Goal: Navigation & Orientation: Locate item on page

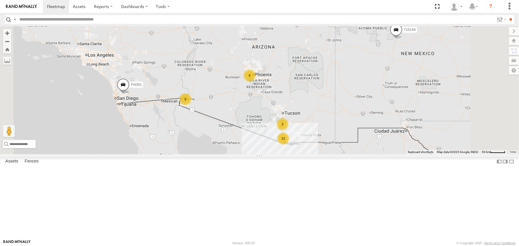
click at [0, 0] on div "715203 All Assets I-19 Green Valley 31.90129 -110.98533 Video" at bounding box center [0, 0] width 0 height 0
click at [0, 0] on div "FAD01" at bounding box center [0, 0] width 0 height 0
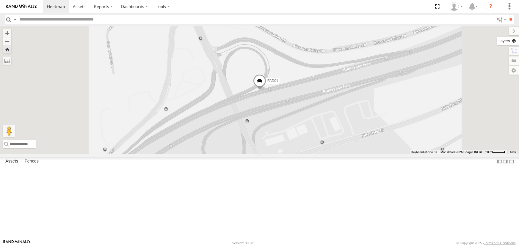
click at [513, 40] on label at bounding box center [508, 41] width 22 height 8
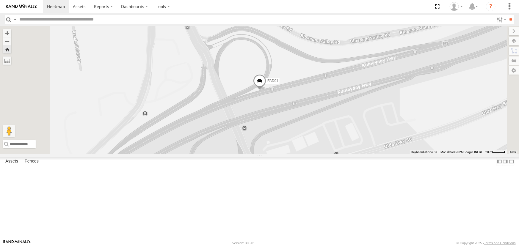
click at [0, 0] on span "Basemaps" at bounding box center [0, 0] width 0 height 0
click at [0, 0] on span "Satellite" at bounding box center [0, 0] width 0 height 0
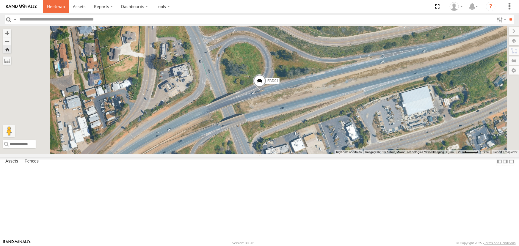
click at [54, 6] on span at bounding box center [56, 7] width 18 height 6
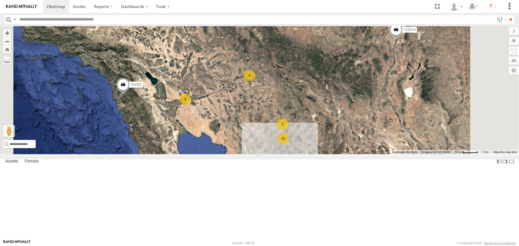
click at [0, 0] on div "FAD01" at bounding box center [0, 0] width 0 height 0
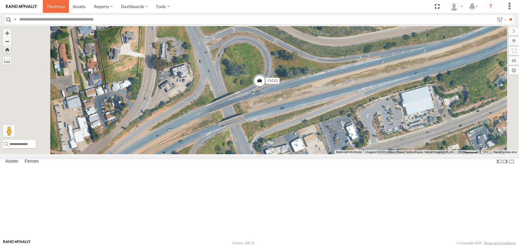
click at [56, 6] on span at bounding box center [56, 7] width 18 height 6
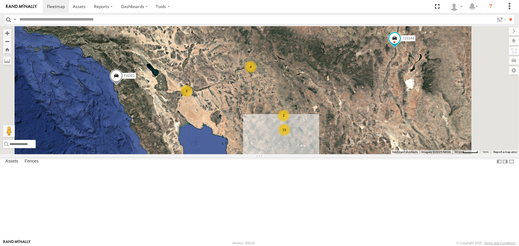
click at [0, 0] on div "FAD01" at bounding box center [0, 0] width 0 height 0
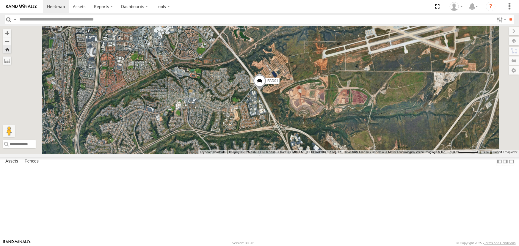
click at [0, 0] on div "FAD01" at bounding box center [0, 0] width 0 height 0
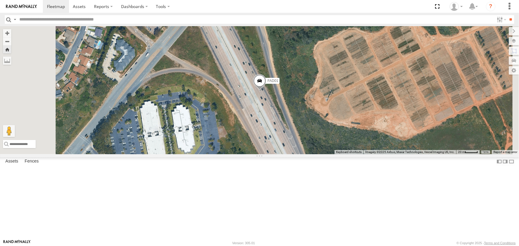
click at [266, 90] on span at bounding box center [259, 82] width 13 height 16
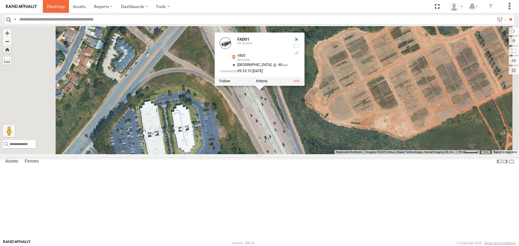
click at [56, 7] on span at bounding box center [56, 7] width 18 height 6
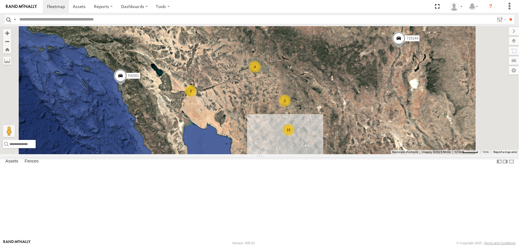
click at [0, 0] on div "All Assets" at bounding box center [0, 0] width 0 height 0
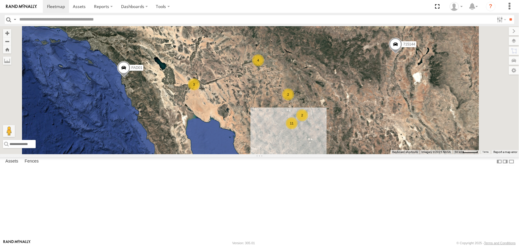
click at [0, 0] on div "FAD01" at bounding box center [0, 0] width 0 height 0
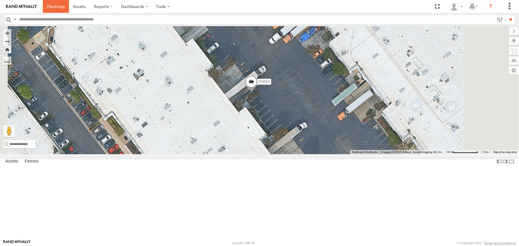
click at [56, 6] on span at bounding box center [56, 7] width 18 height 6
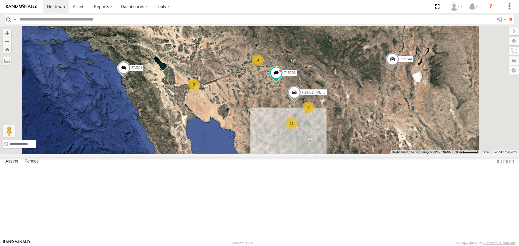
click at [0, 0] on div "FAD01" at bounding box center [0, 0] width 0 height 0
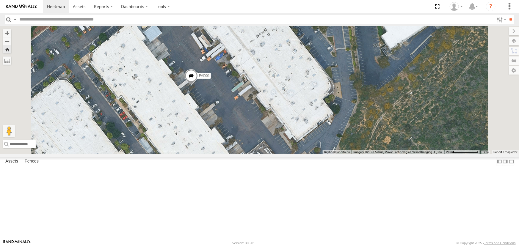
drag, startPoint x: 271, startPoint y: 102, endPoint x: 267, endPoint y: 128, distance: 26.8
click at [267, 128] on div "FAD01" at bounding box center [259, 90] width 519 height 128
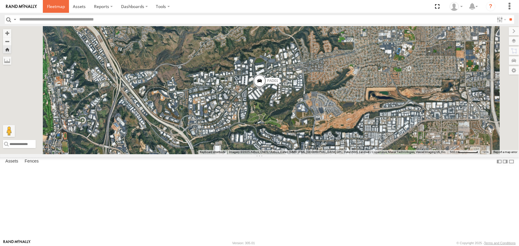
click at [57, 7] on span at bounding box center [56, 7] width 18 height 6
